Goal: Find specific page/section: Find specific page/section

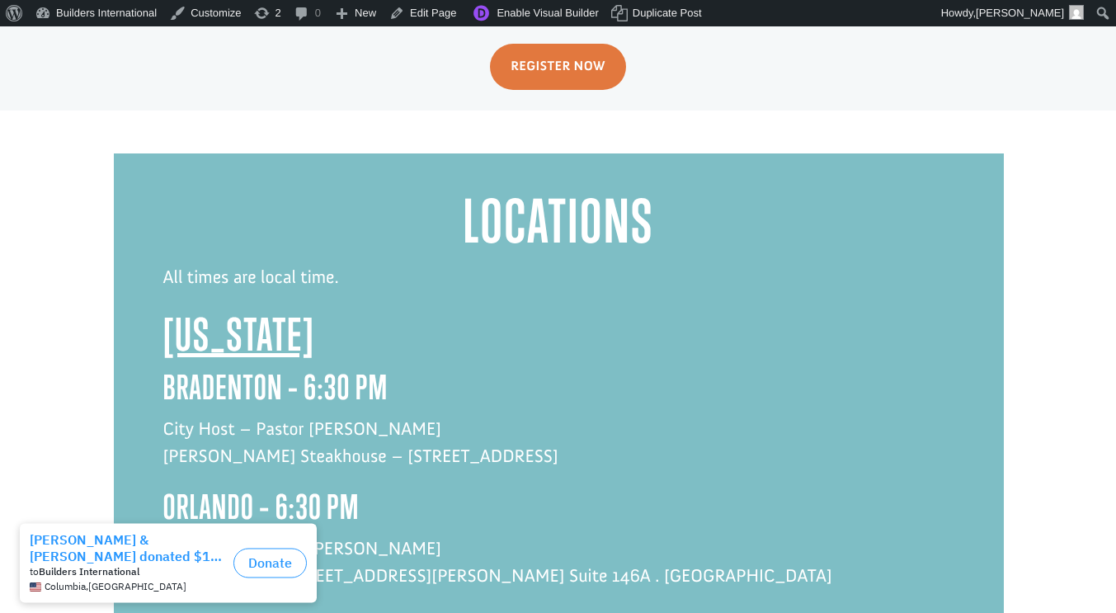
scroll to position [3817, 0]
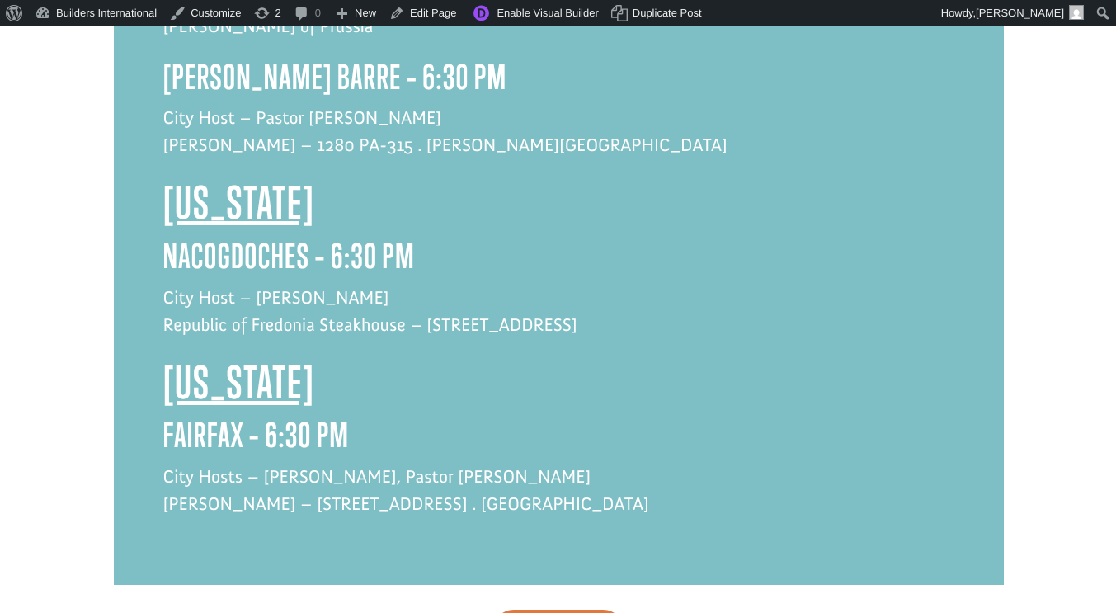
click at [220, 416] on h3 "fairfax – 6:30 PM" at bounding box center [558, 439] width 791 height 47
click at [234, 416] on h3 "fairfax – 6:30 PM" at bounding box center [558, 439] width 791 height 47
click at [246, 416] on h3 "fairfax – 6:30 PM" at bounding box center [558, 439] width 791 height 47
click at [434, 15] on link "Edit Page" at bounding box center [423, 13] width 80 height 26
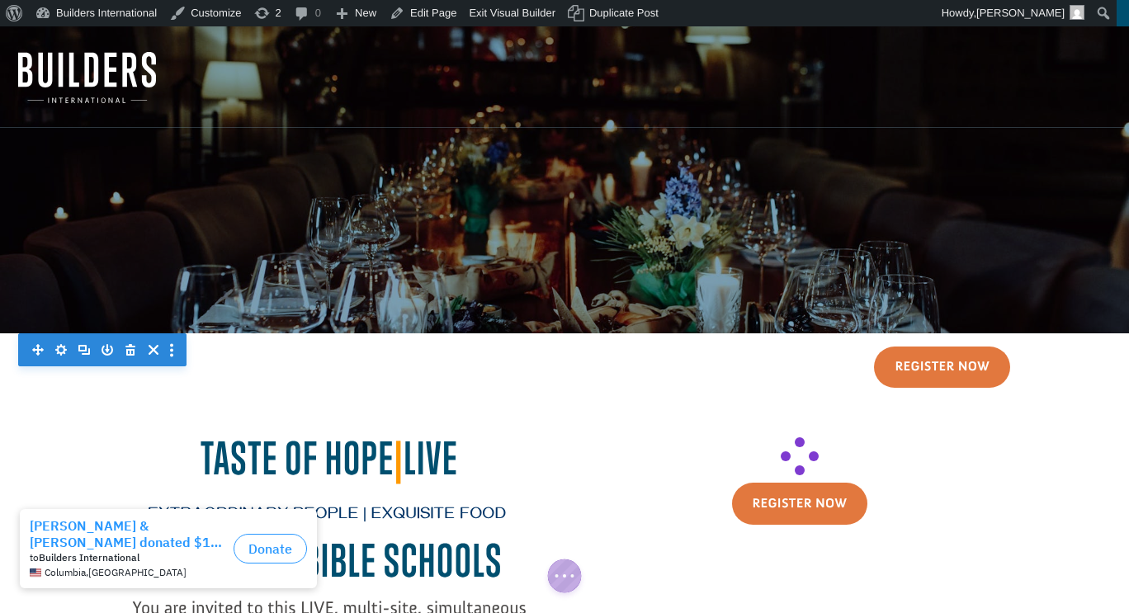
scroll to position [3796, 0]
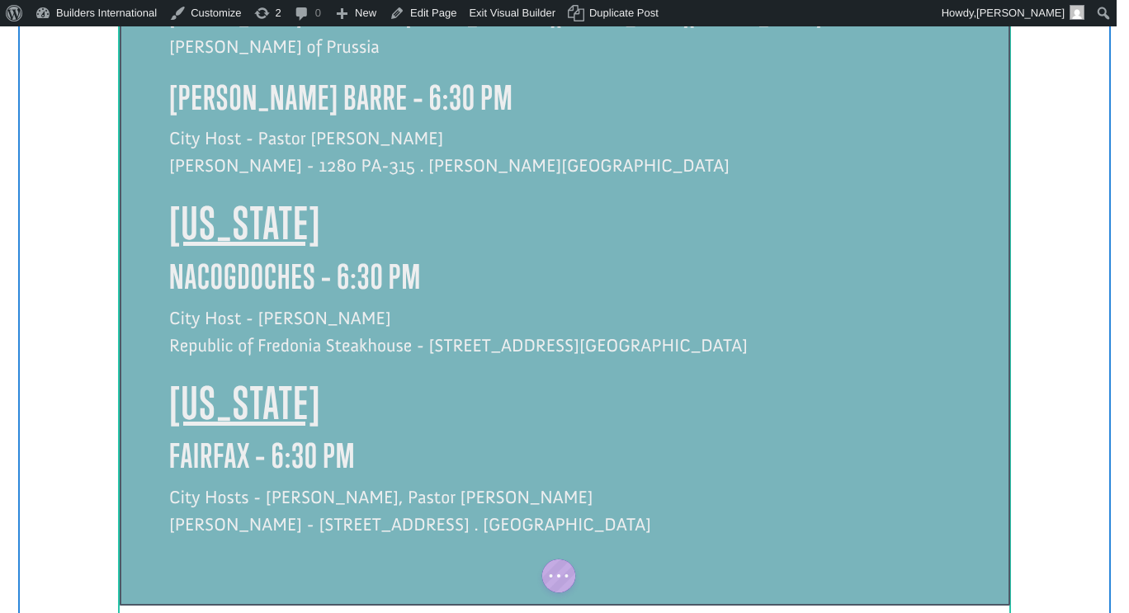
click div
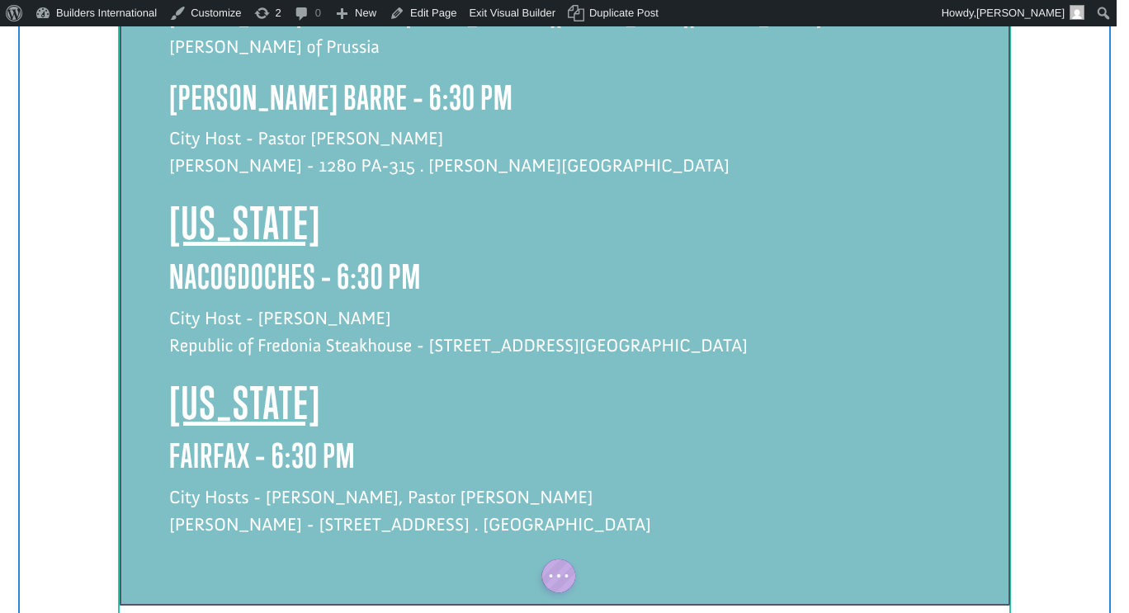
click at [246, 436] on h3 "fairfax – 6:30 PM" at bounding box center [564, 459] width 791 height 47
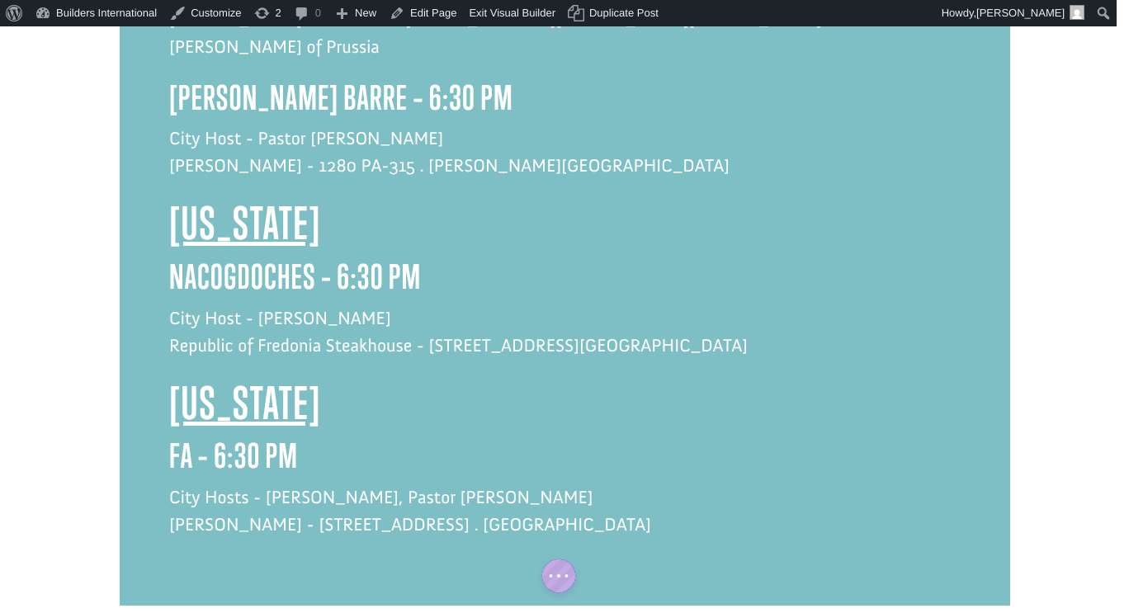
click at [196, 436] on h3 "fa – 6:30 PM" at bounding box center [564, 459] width 791 height 47
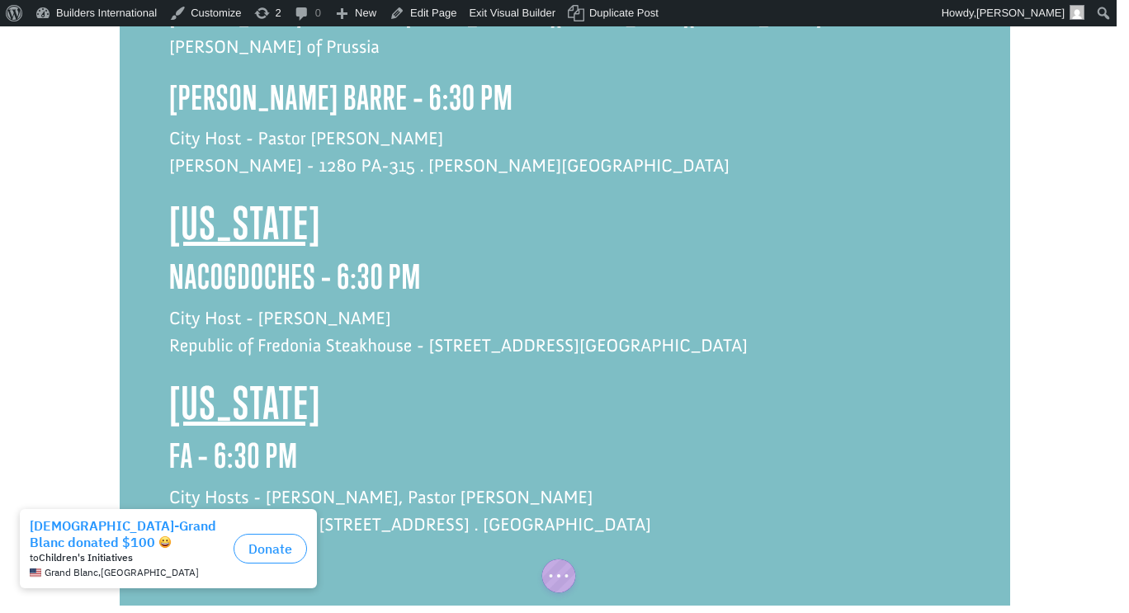
click at [176, 436] on h3 "fa – 6:30 PM" at bounding box center [564, 459] width 791 height 47
click at [182, 436] on h3 "fa – 6:30 PM" at bounding box center [564, 459] width 791 height 47
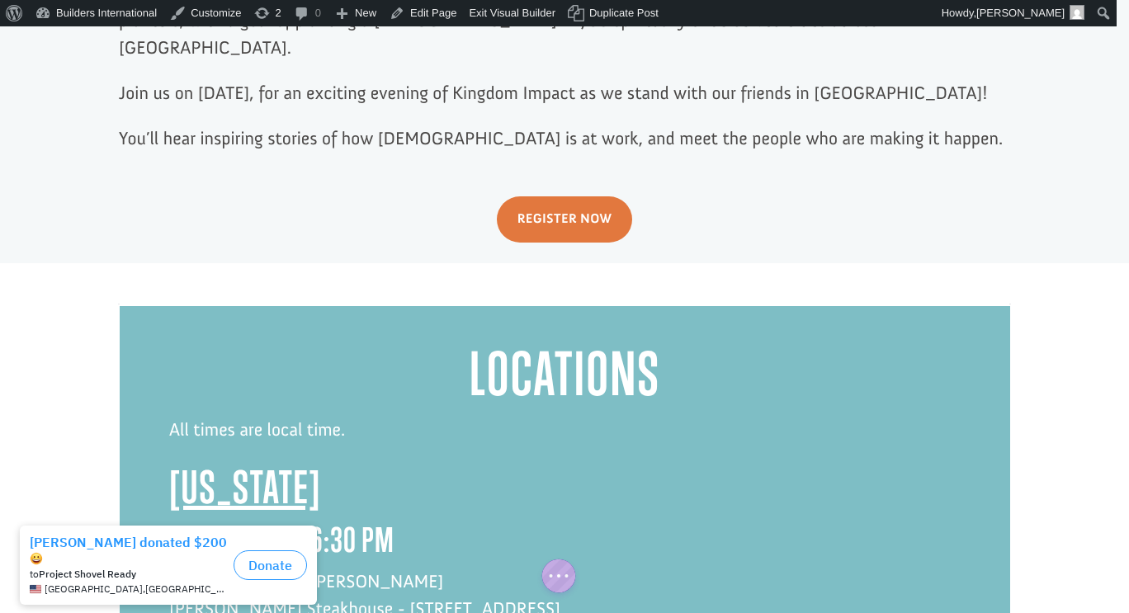
scroll to position [3865, 0]
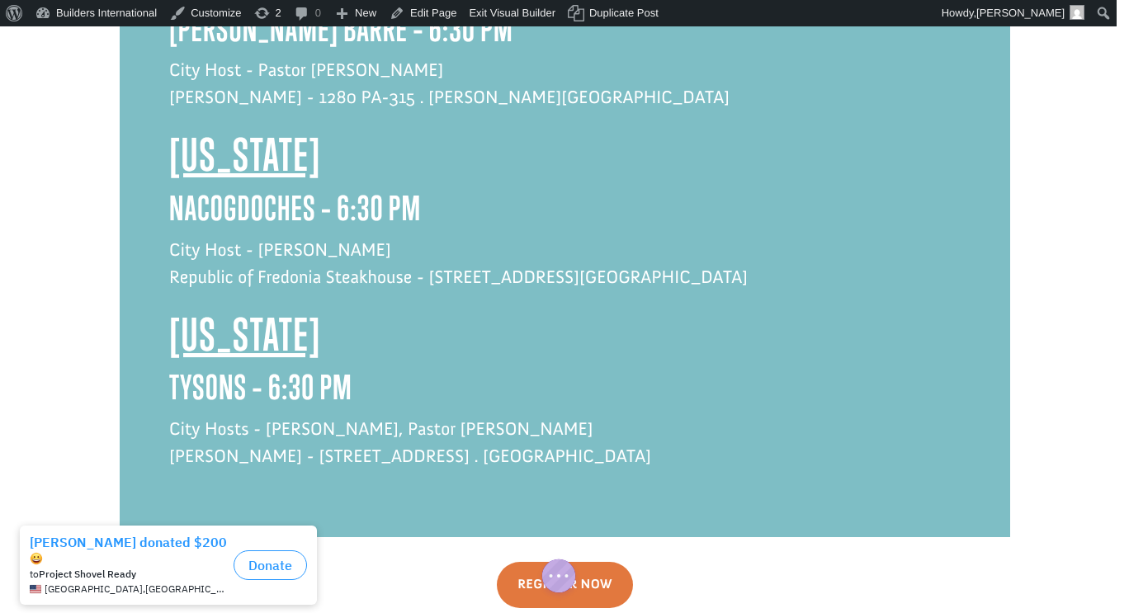
click at [579, 415] on p "City Hosts - [PERSON_NAME], Pastor [PERSON_NAME] [PERSON_NAME] - [STREET_ADDRES…" at bounding box center [564, 451] width 791 height 73
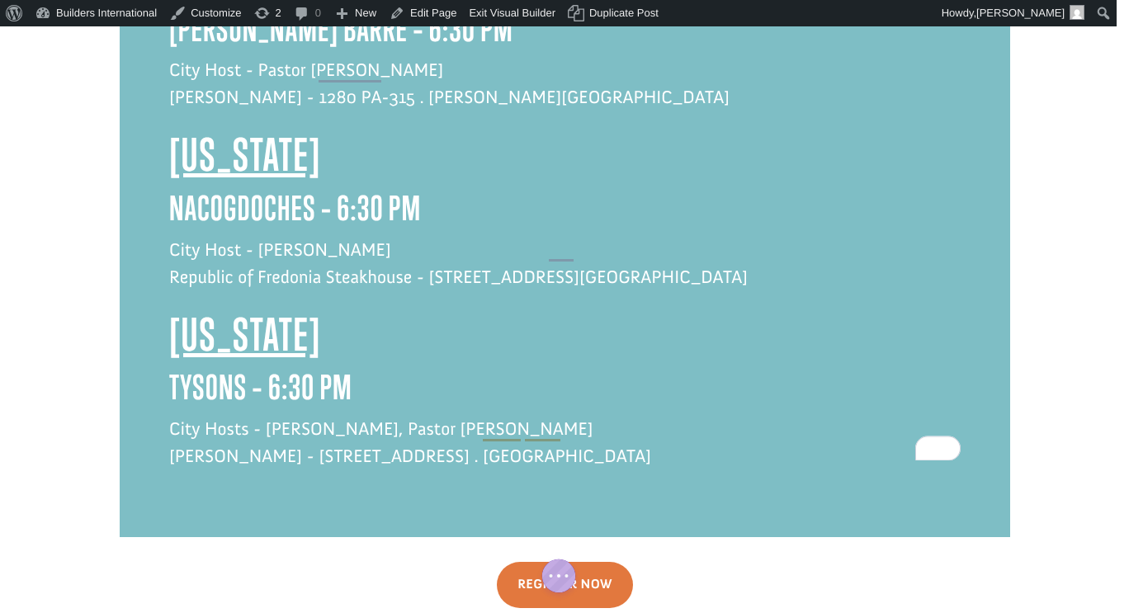
drag, startPoint x: 611, startPoint y: 318, endPoint x: 274, endPoint y: 324, distance: 336.7
click at [274, 415] on p "City Hosts - [PERSON_NAME], Pastor [PERSON_NAME] [PERSON_NAME] - [STREET_ADDRES…" at bounding box center [564, 451] width 791 height 73
click at [414, 415] on p "City Hosts - [PERSON_NAME], [DEMOGRAPHIC_DATA] [PERSON_NAME] [PERSON_NAME] - [S…" at bounding box center [564, 451] width 791 height 73
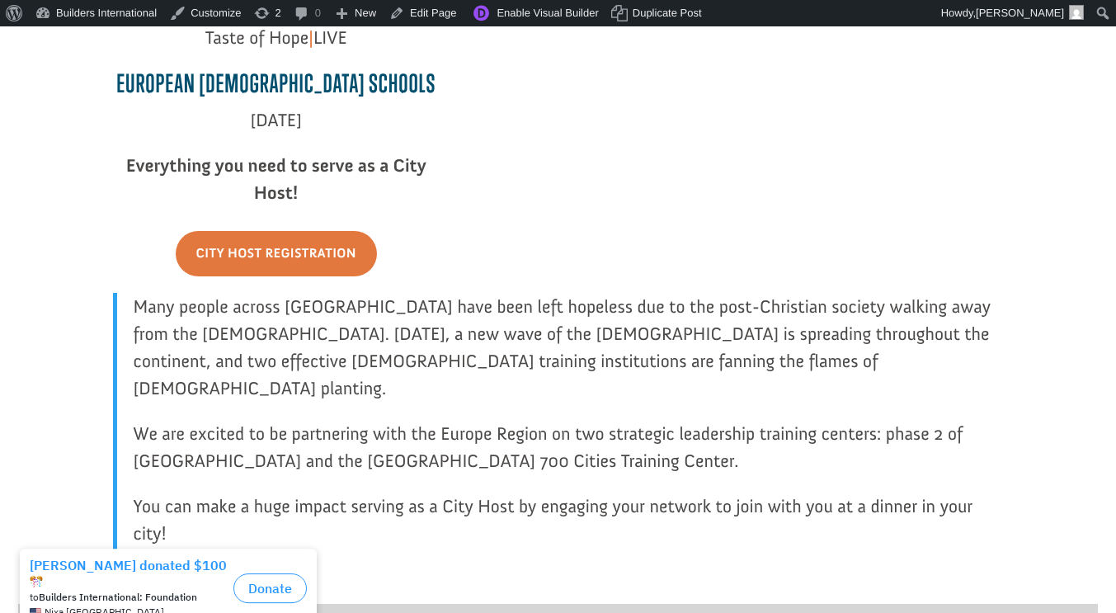
scroll to position [210, 0]
